Goal: Task Accomplishment & Management: Complete application form

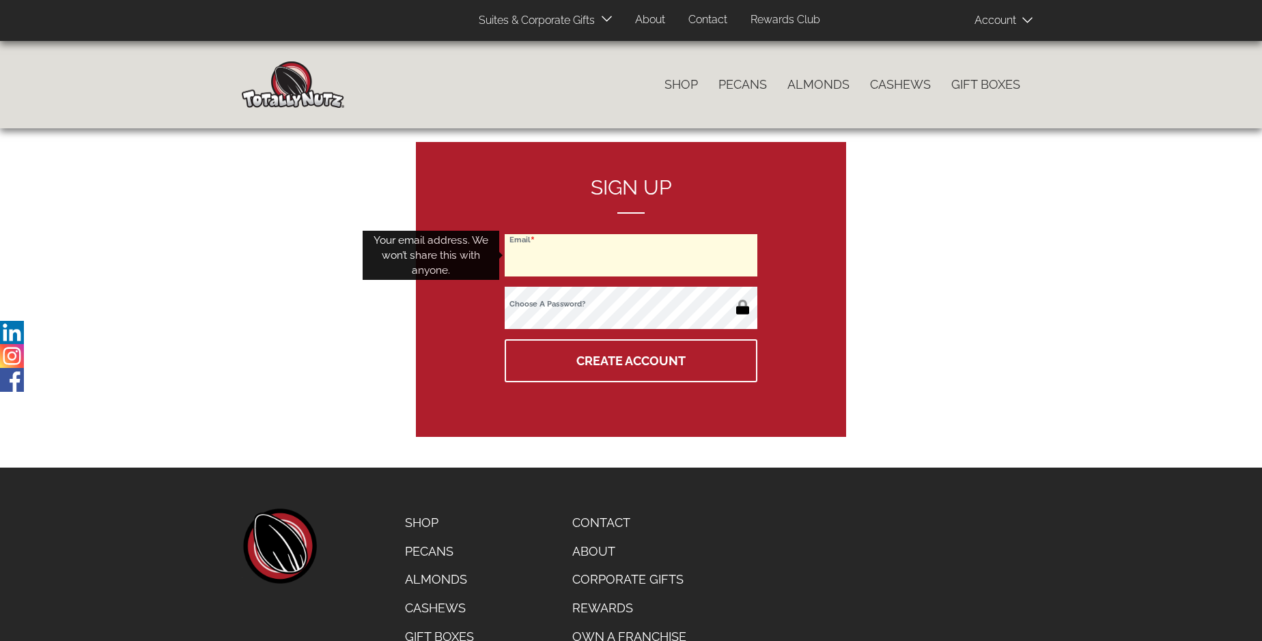
click at [631, 255] on input "Email" at bounding box center [631, 255] width 253 height 42
type input "[EMAIL_ADDRESS][DOMAIN_NAME]"
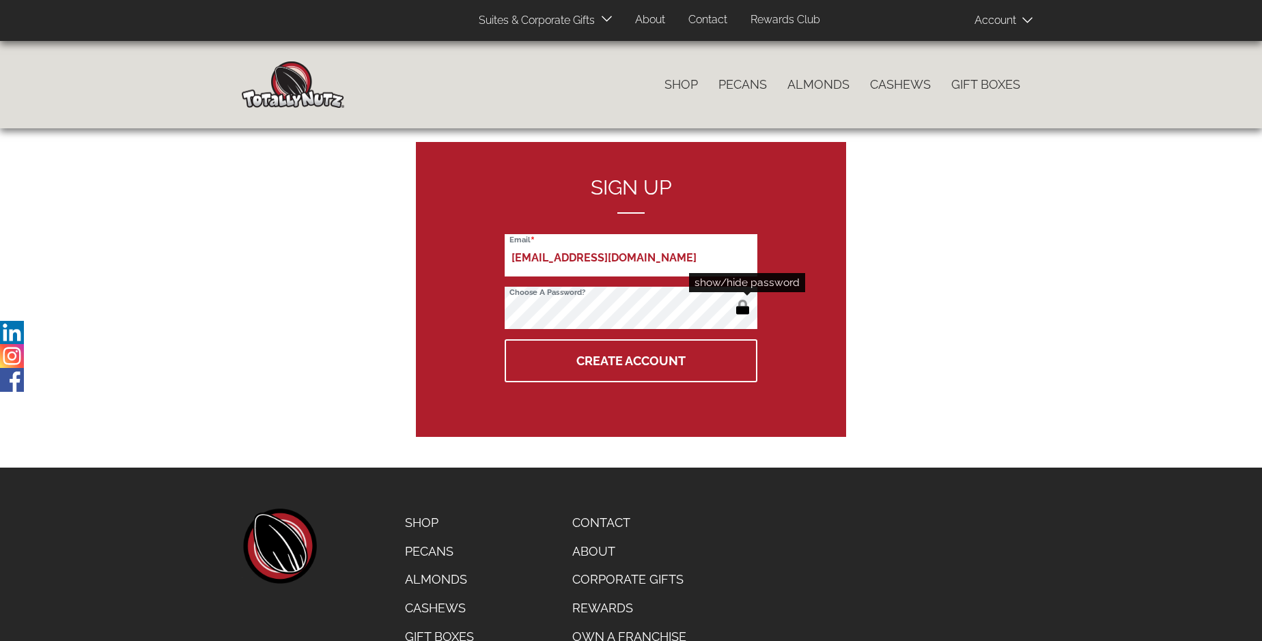
click at [742, 309] on button "button" at bounding box center [742, 309] width 23 height 22
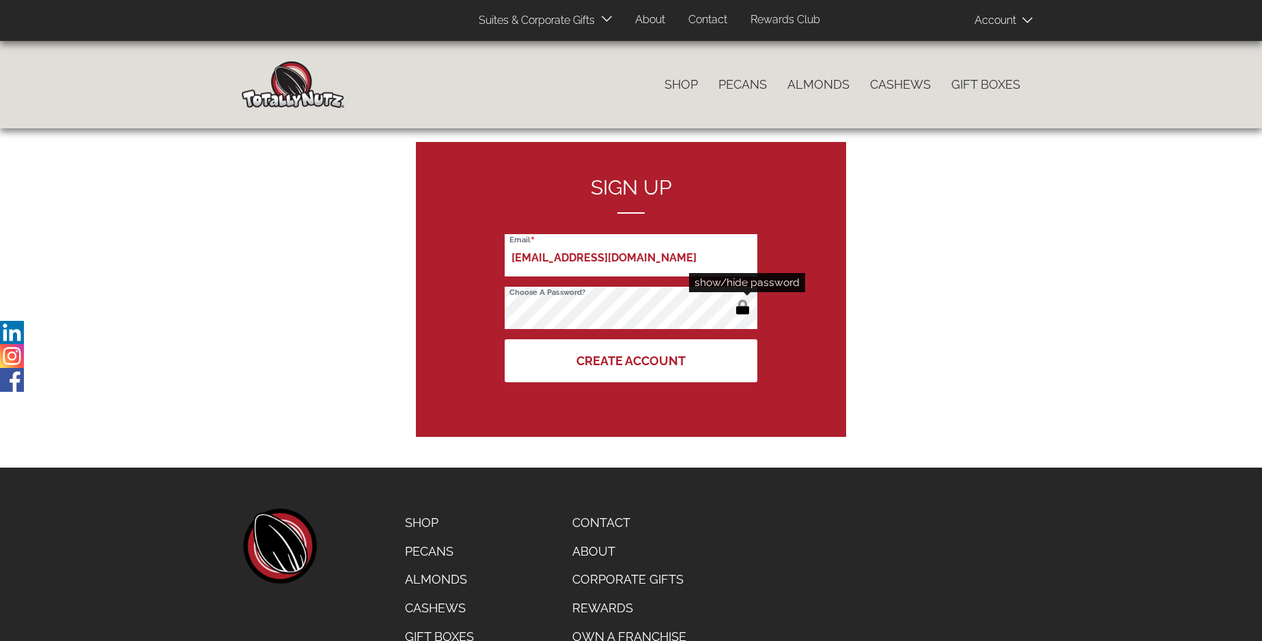
click at [631, 361] on button "Create Account" at bounding box center [631, 360] width 253 height 43
